Goal: Task Accomplishment & Management: Manage account settings

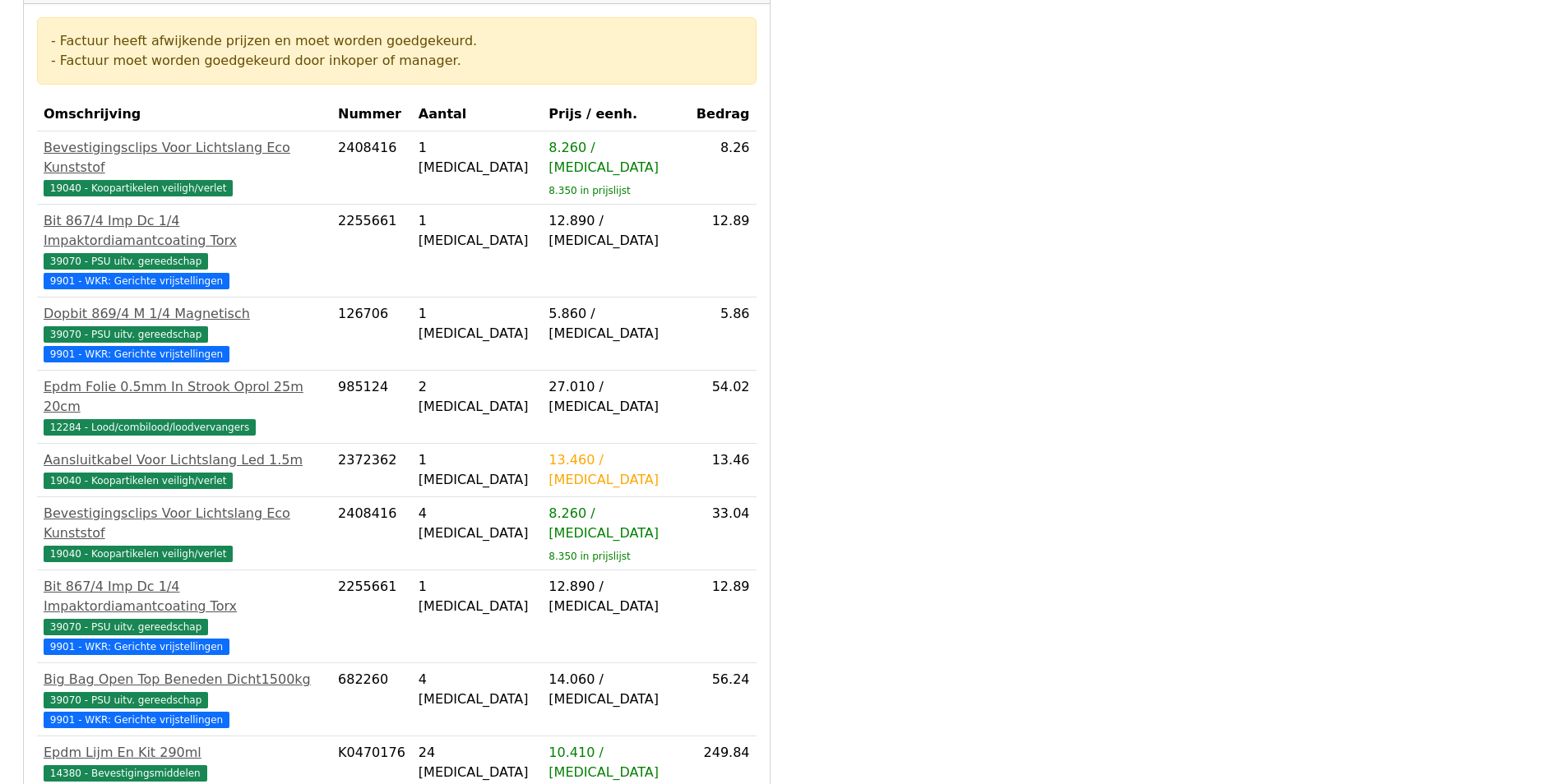
scroll to position [856, 0]
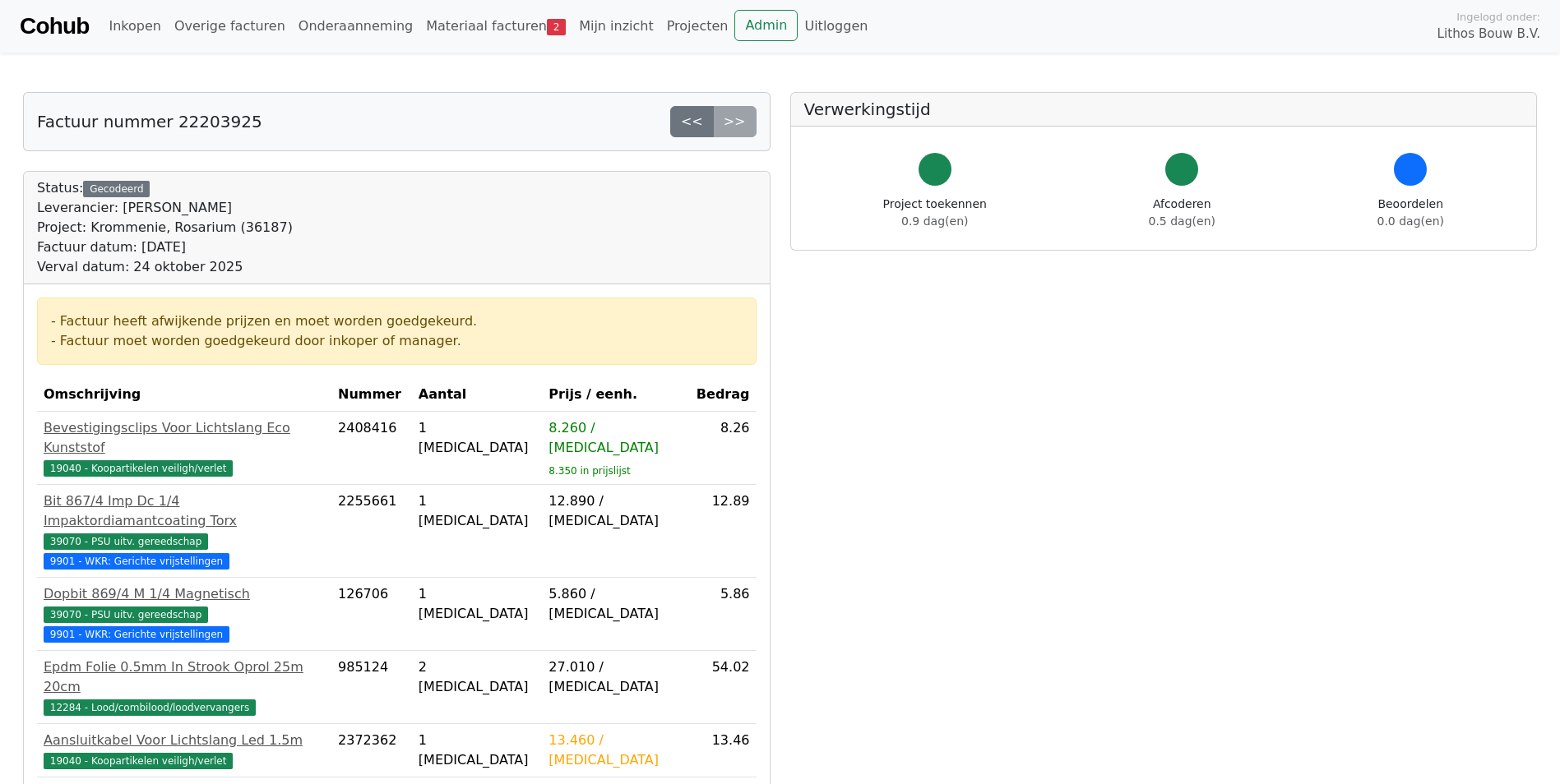
scroll to position [855, 0]
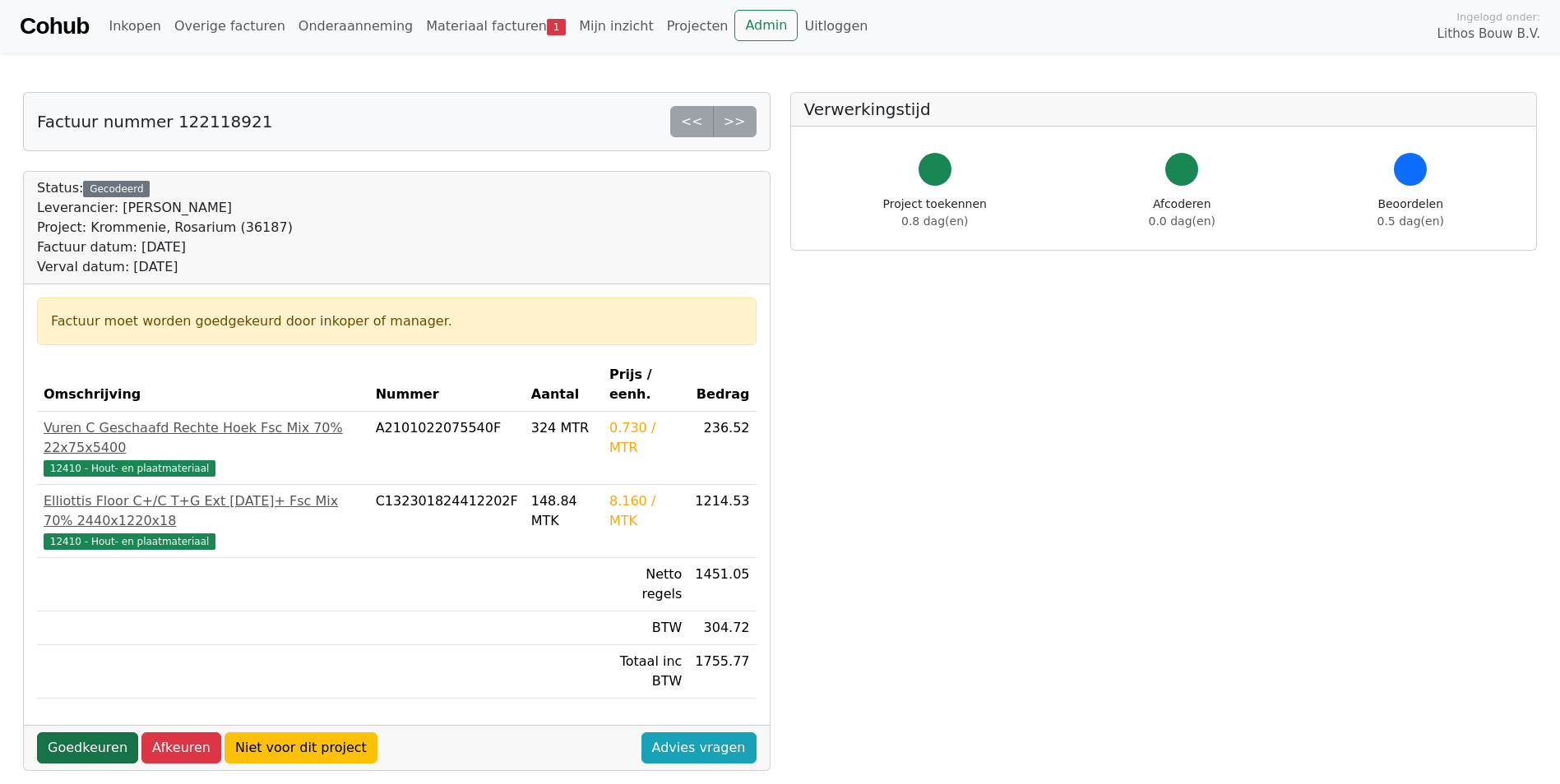
click at [100, 732] on link "Goedkeuren" at bounding box center [87, 747] width 101 height 31
